Goal: Information Seeking & Learning: Learn about a topic

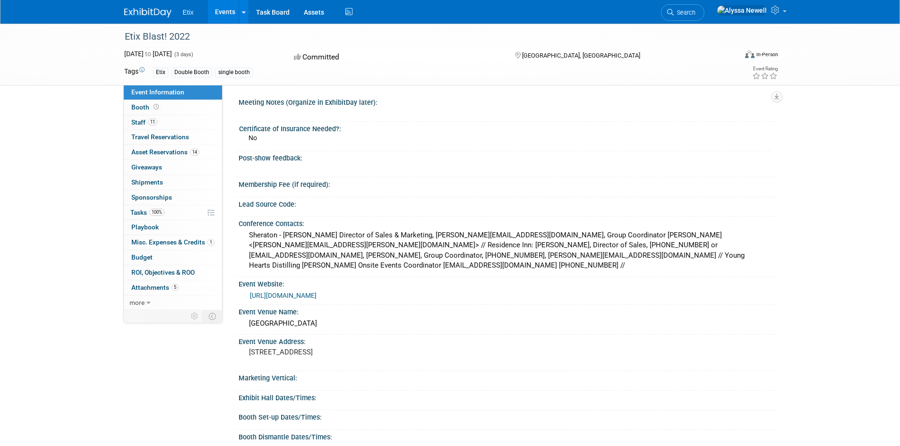
click at [164, 17] on img at bounding box center [147, 12] width 47 height 9
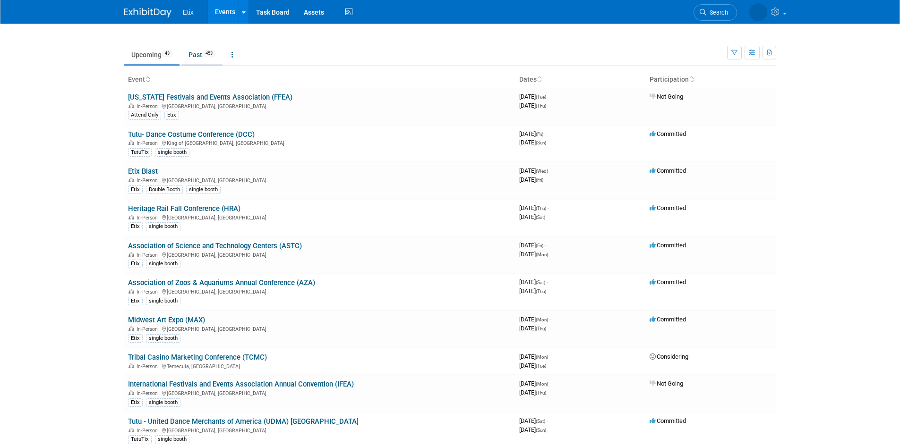
click at [217, 56] on link "Past 453" at bounding box center [201, 55] width 41 height 18
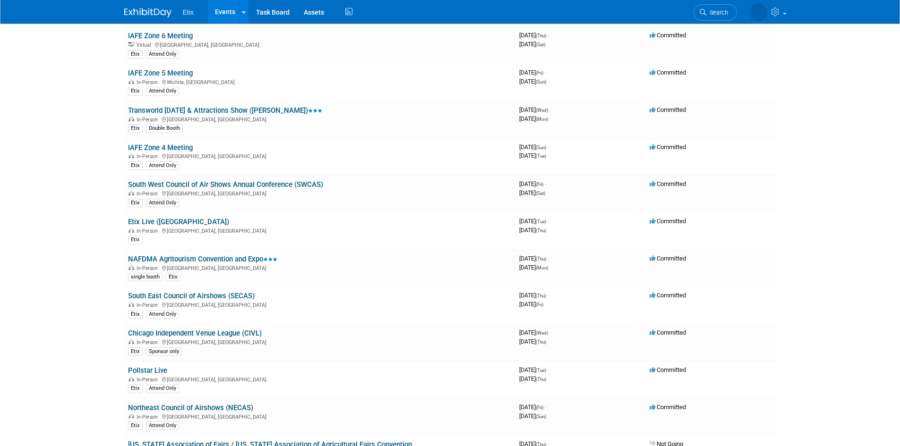
scroll to position [1512, 0]
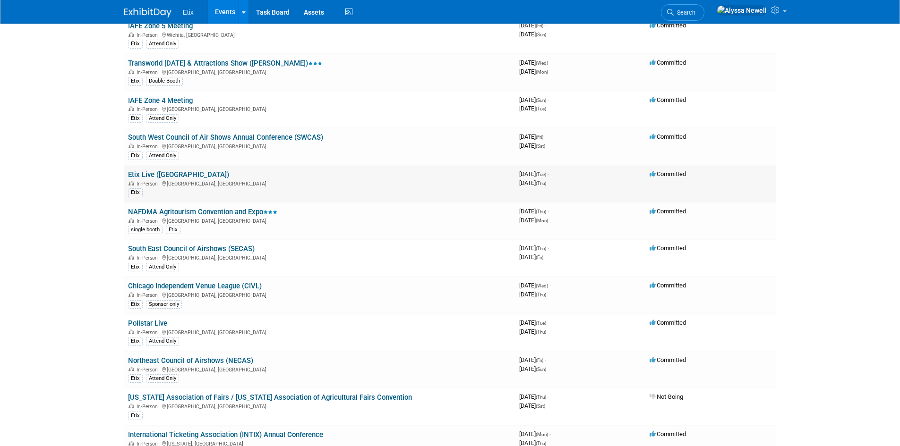
click at [171, 177] on link "Etix Live ([GEOGRAPHIC_DATA])" at bounding box center [178, 175] width 101 height 9
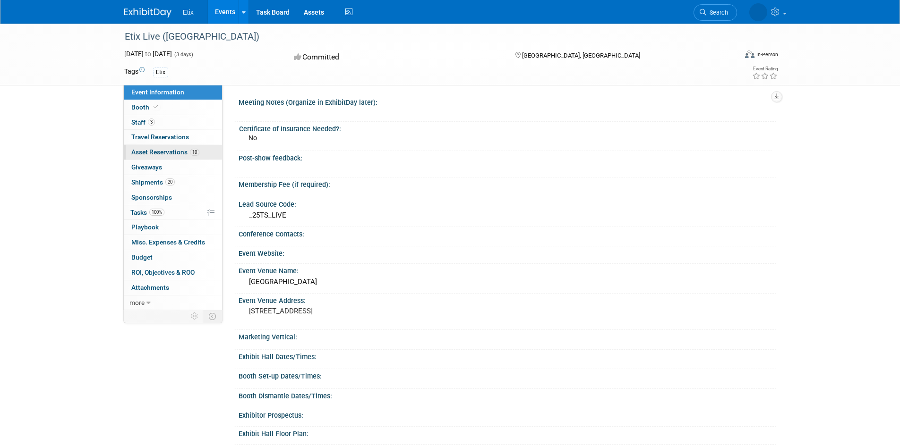
click at [178, 153] on span "Asset Reservations 10" at bounding box center [165, 152] width 68 height 8
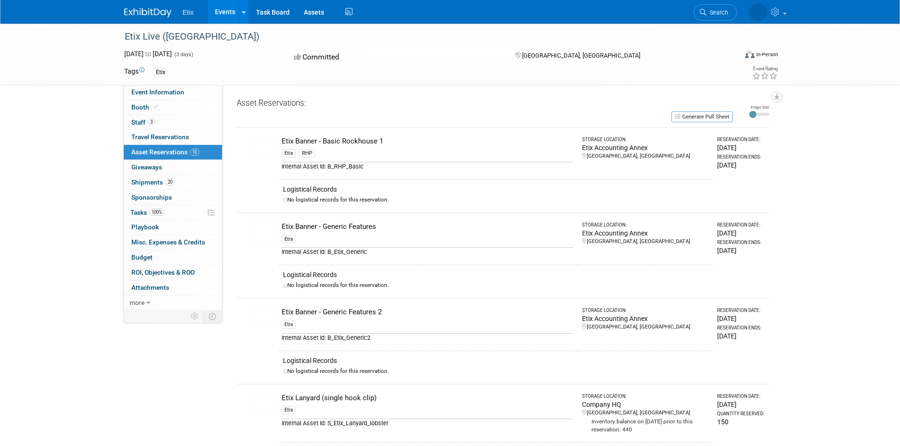
click at [261, 144] on img at bounding box center [261, 147] width 27 height 21
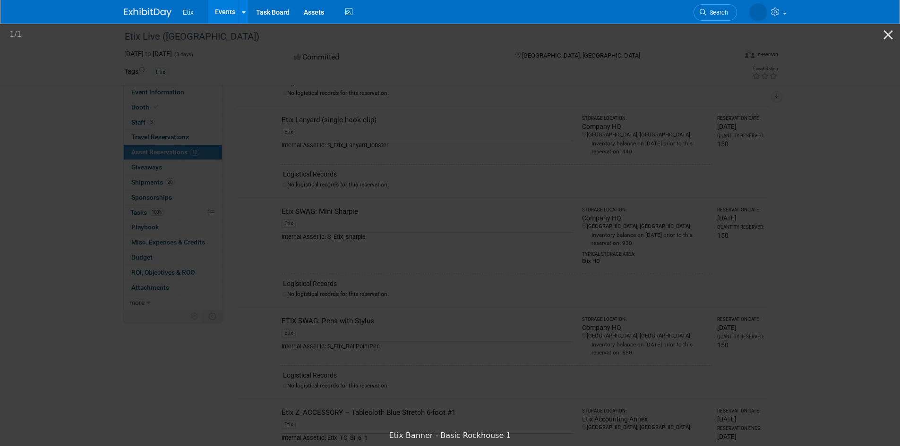
scroll to position [283, 0]
click at [779, 246] on picture at bounding box center [450, 224] width 900 height 404
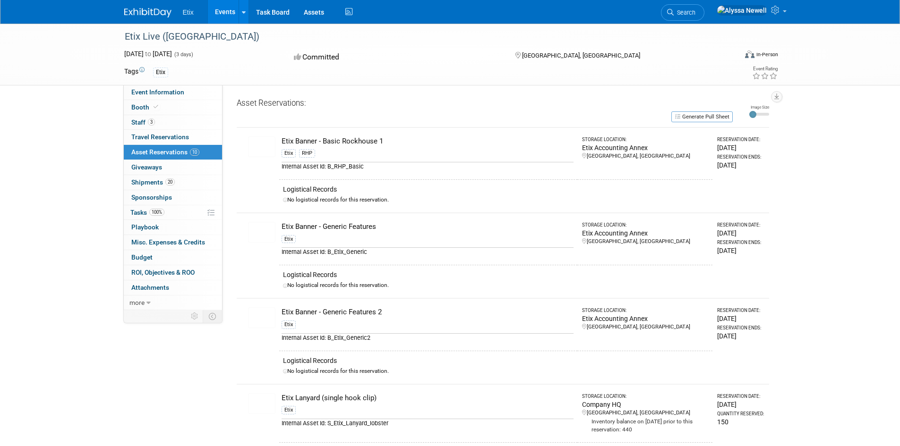
click at [257, 238] on img at bounding box center [261, 232] width 27 height 21
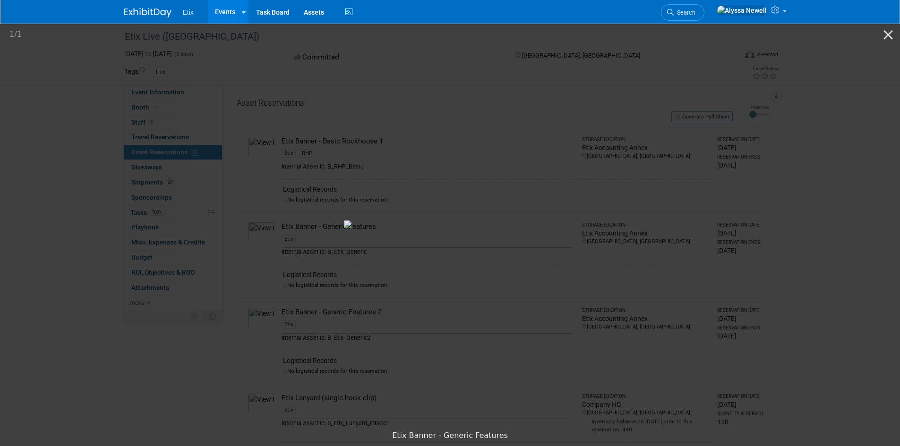
click at [779, 210] on picture at bounding box center [450, 224] width 900 height 404
click at [12, 142] on picture at bounding box center [450, 224] width 900 height 404
